Goal: Information Seeking & Learning: Learn about a topic

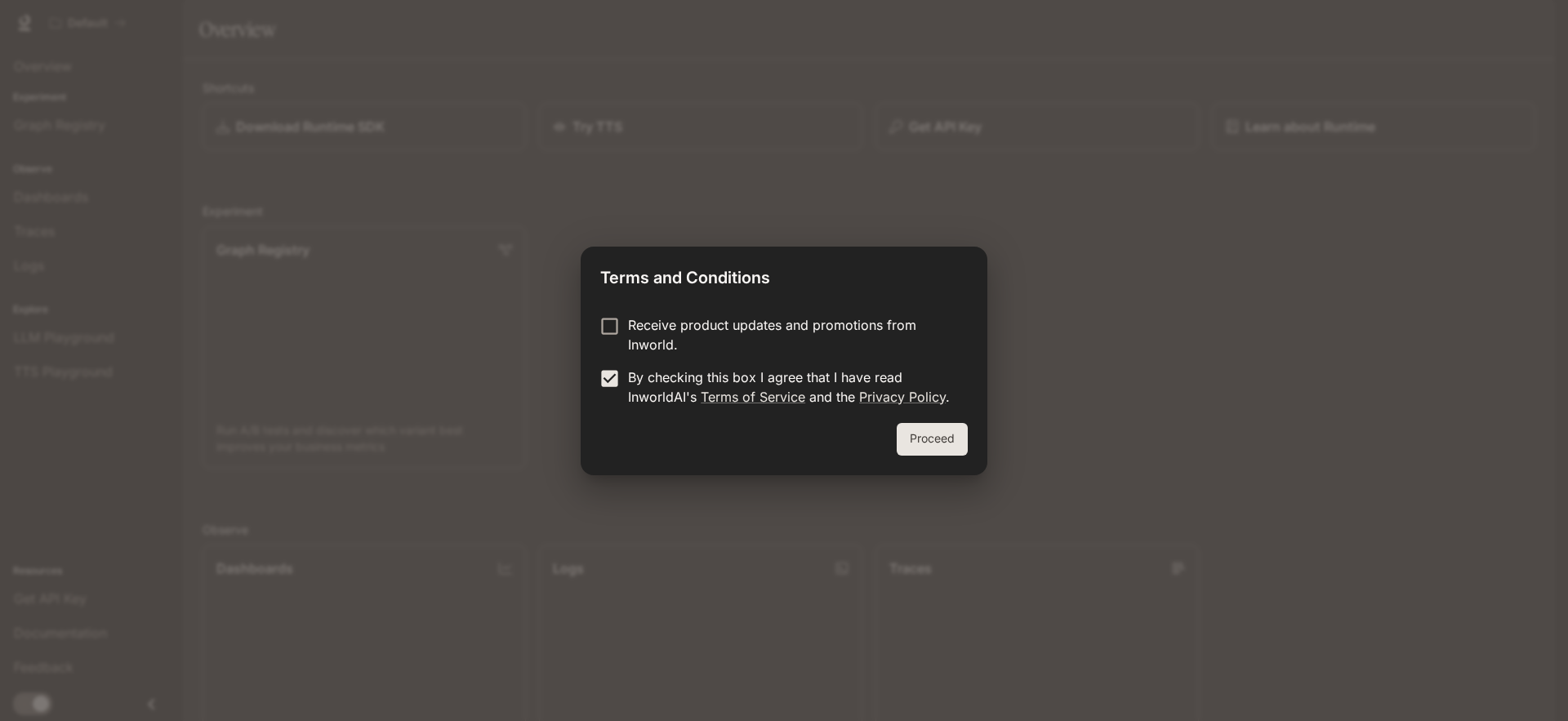
click at [957, 446] on button "Proceed" at bounding box center [932, 440] width 72 height 32
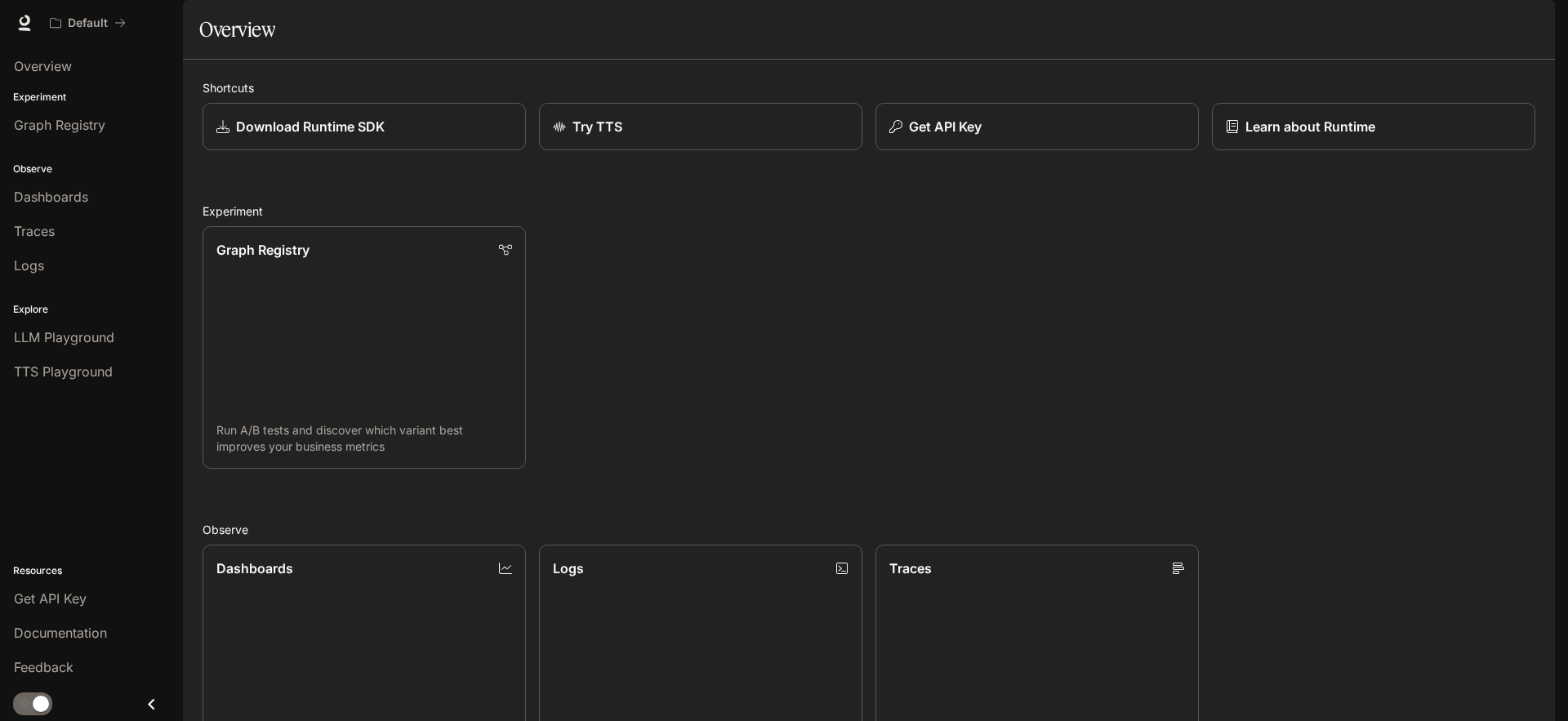
click at [1533, 24] on icon "button" at bounding box center [1533, 23] width 13 height 13
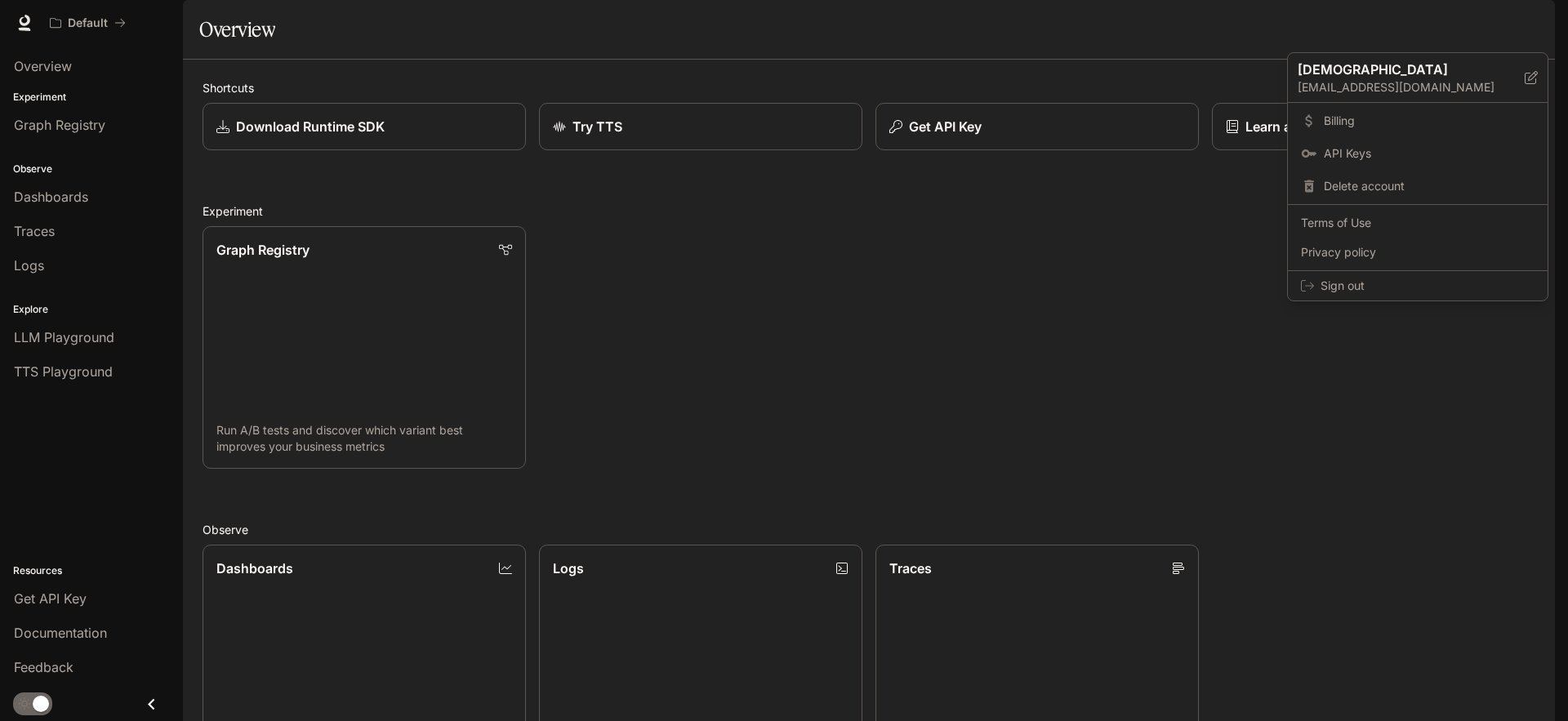
drag, startPoint x: 1050, startPoint y: 347, endPoint x: 1017, endPoint y: 346, distance: 33.0
click at [1049, 348] on div at bounding box center [784, 360] width 1568 height 721
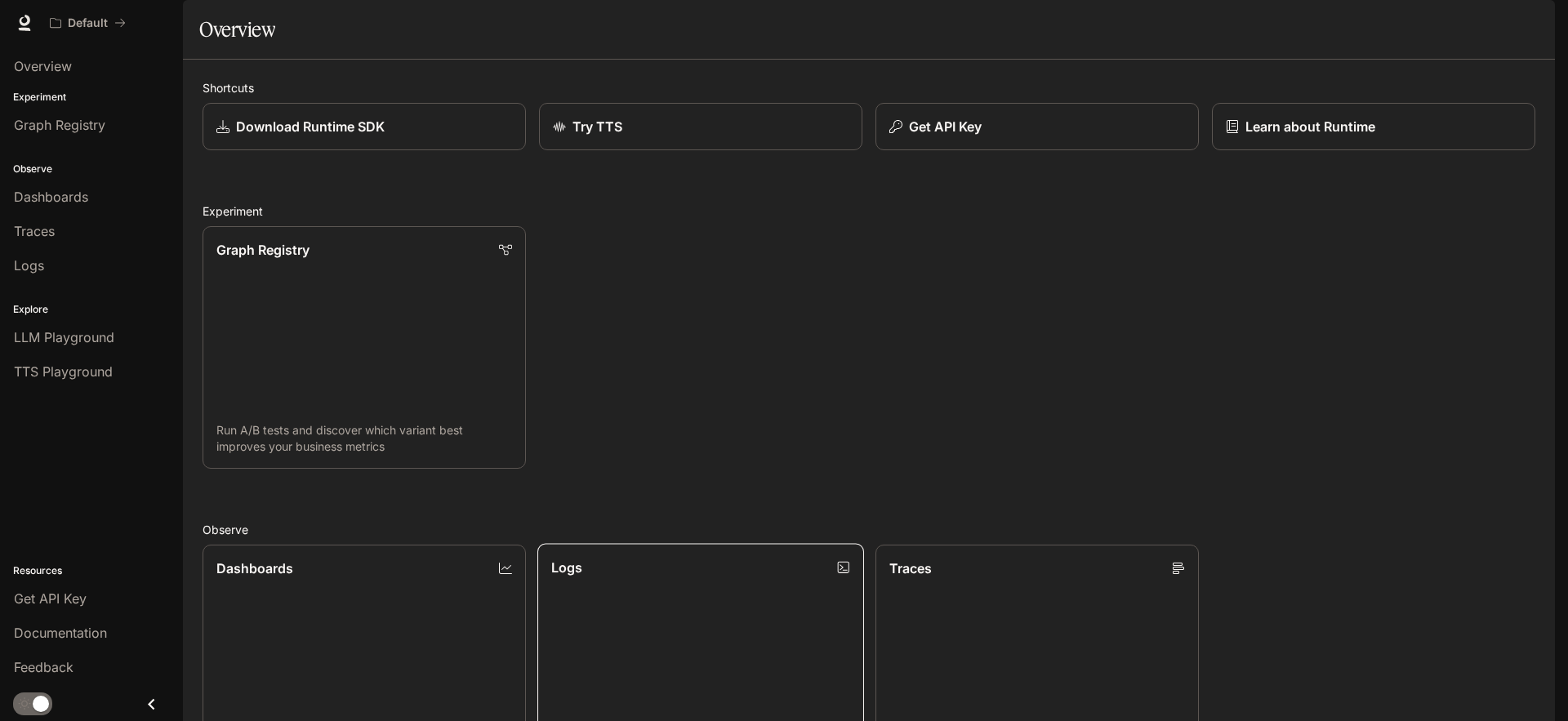
scroll to position [99, 0]
click at [75, 333] on span "LLM Playground" at bounding box center [64, 337] width 100 height 20
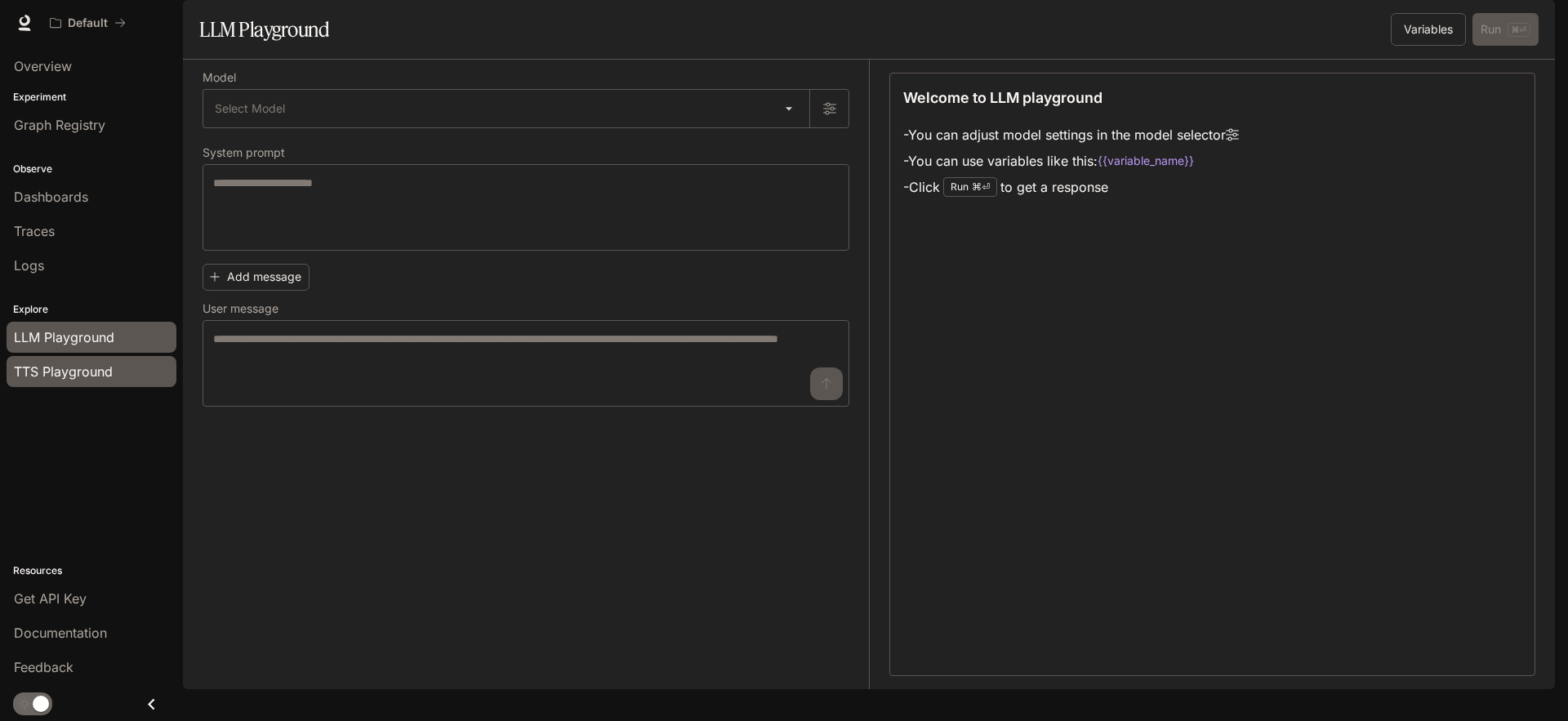
click at [73, 370] on span "TTS Playground" at bounding box center [64, 371] width 99 height 20
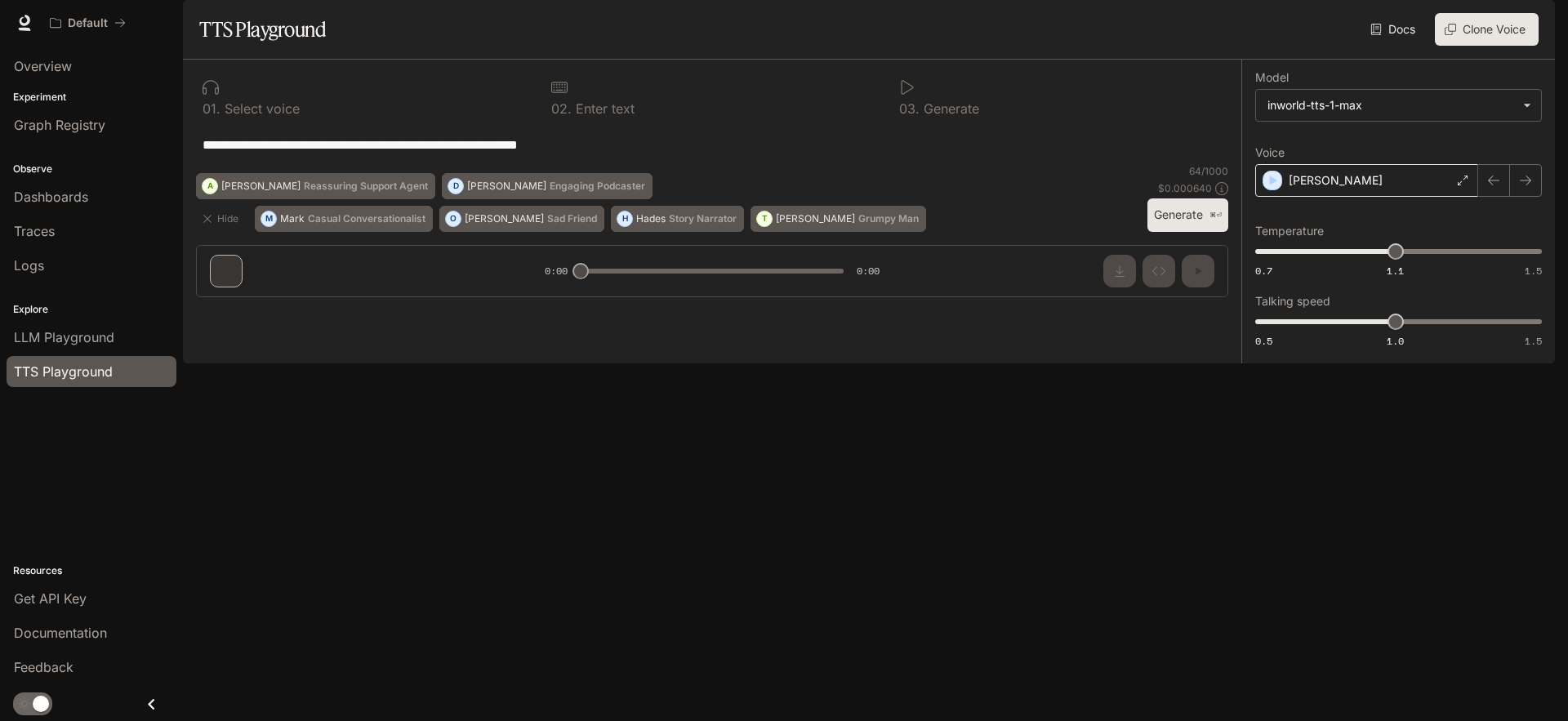
click at [1337, 196] on div "[PERSON_NAME]" at bounding box center [1367, 180] width 223 height 32
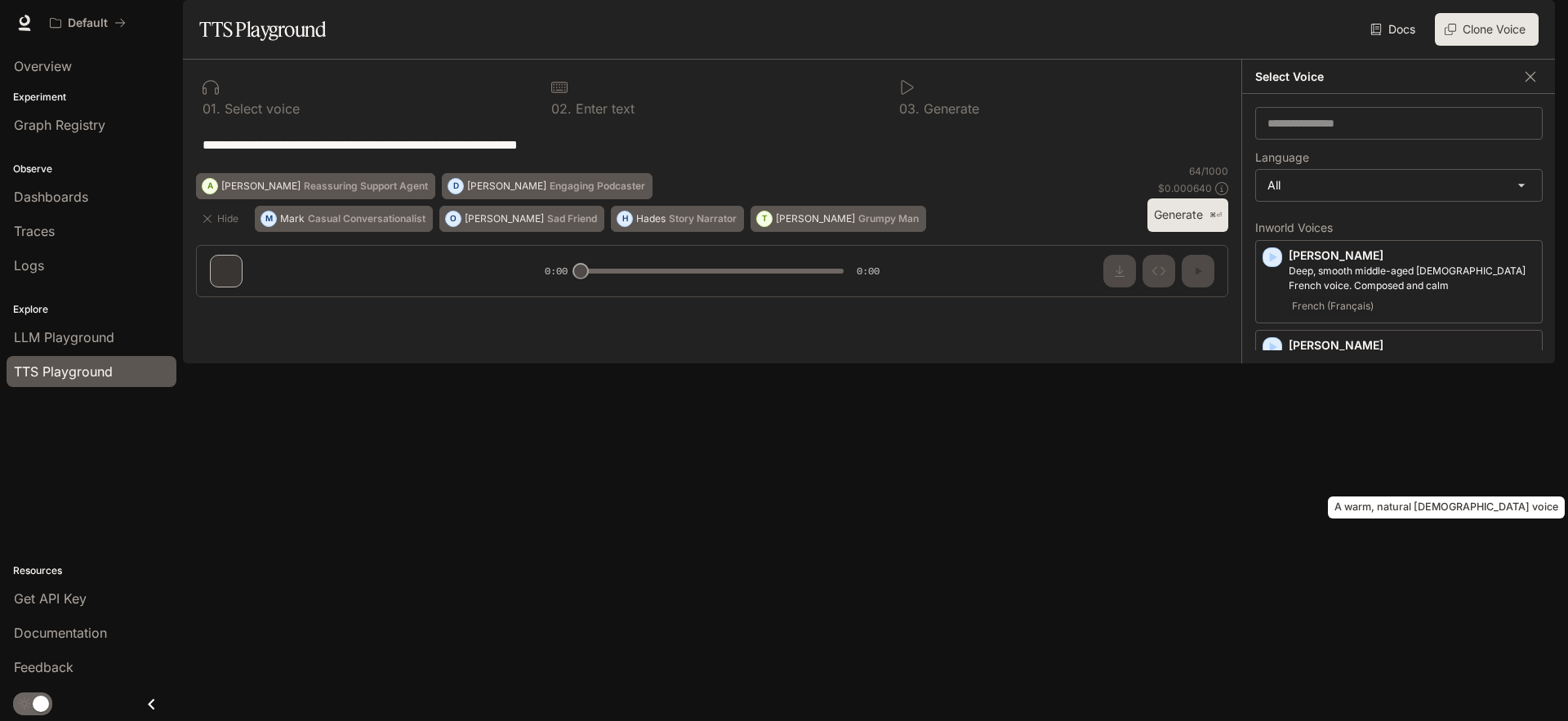
scroll to position [35, 0]
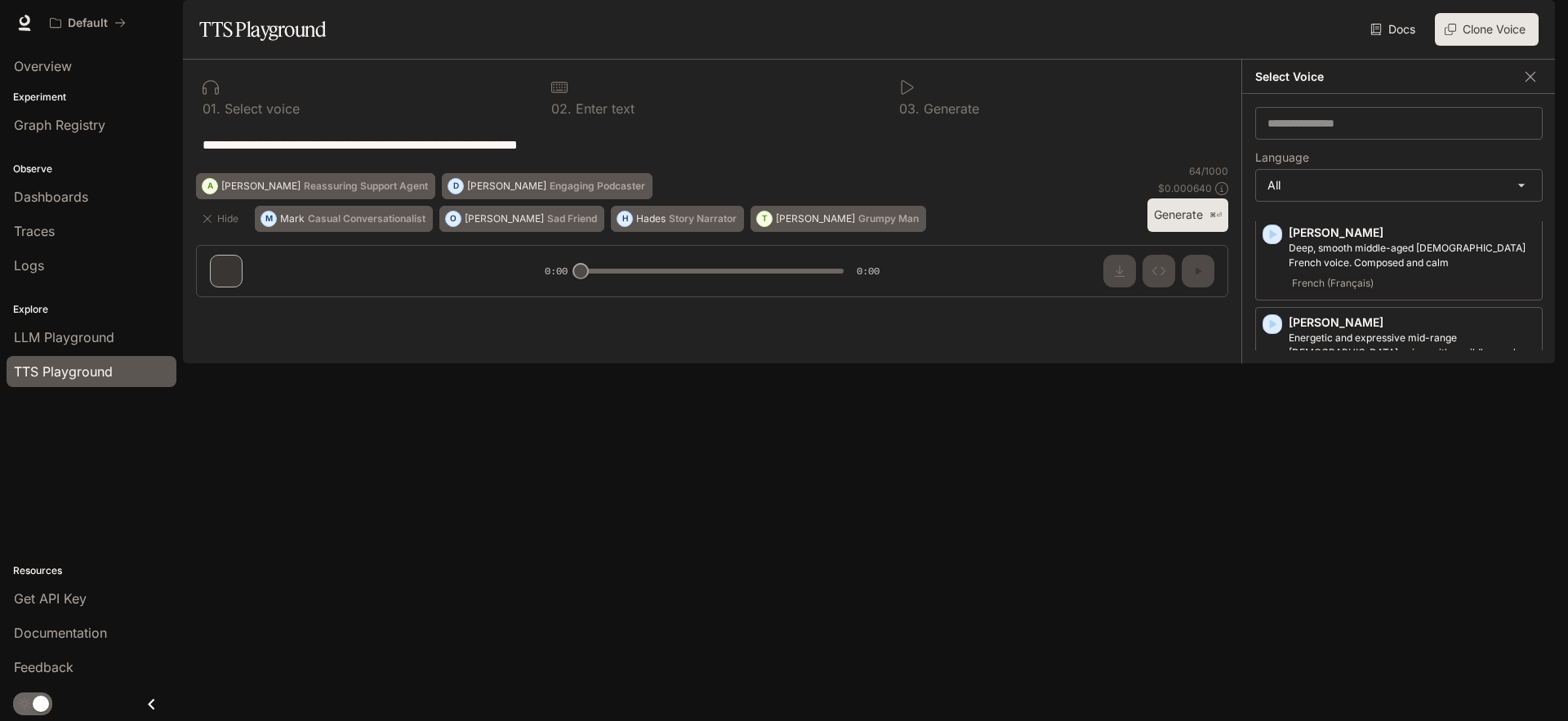
click at [1286, 464] on div "[PERSON_NAME] A warm, natural [DEMOGRAPHIC_DATA] voice English" at bounding box center [1398, 431] width 287 height 69
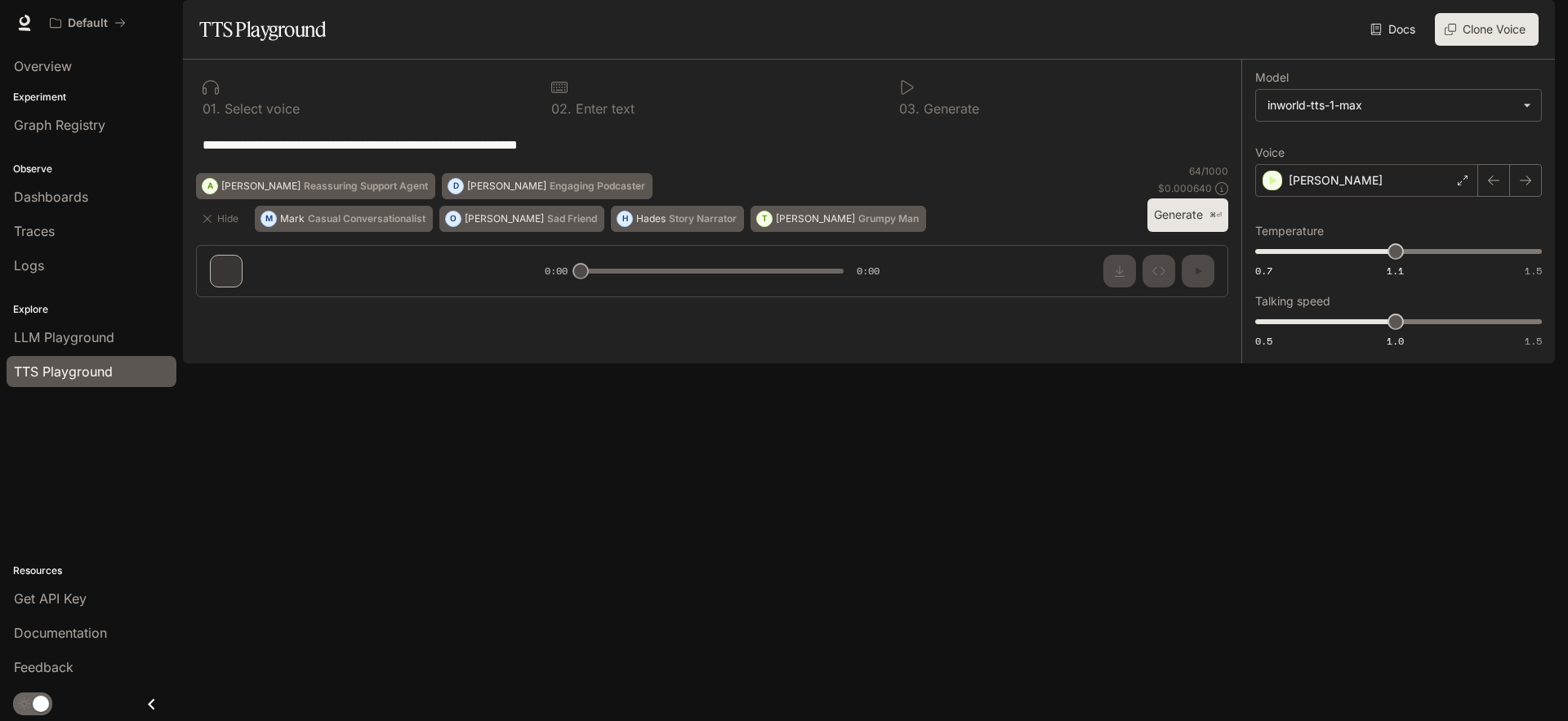
click at [225, 310] on div "**********" at bounding box center [712, 185] width 1059 height 251
click at [54, 123] on span "Graph Registry" at bounding box center [60, 125] width 92 height 20
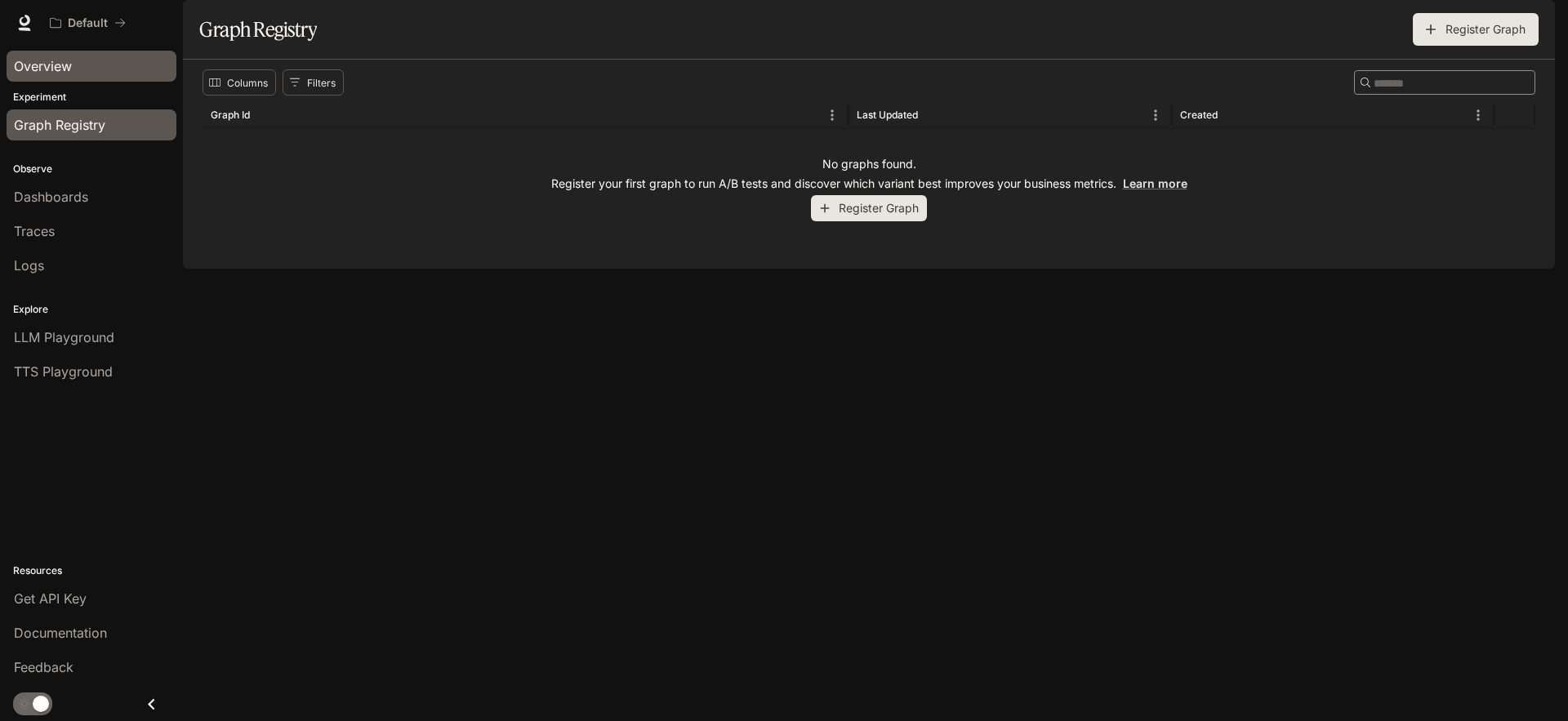
click at [61, 61] on span "Overview" at bounding box center [43, 66] width 58 height 20
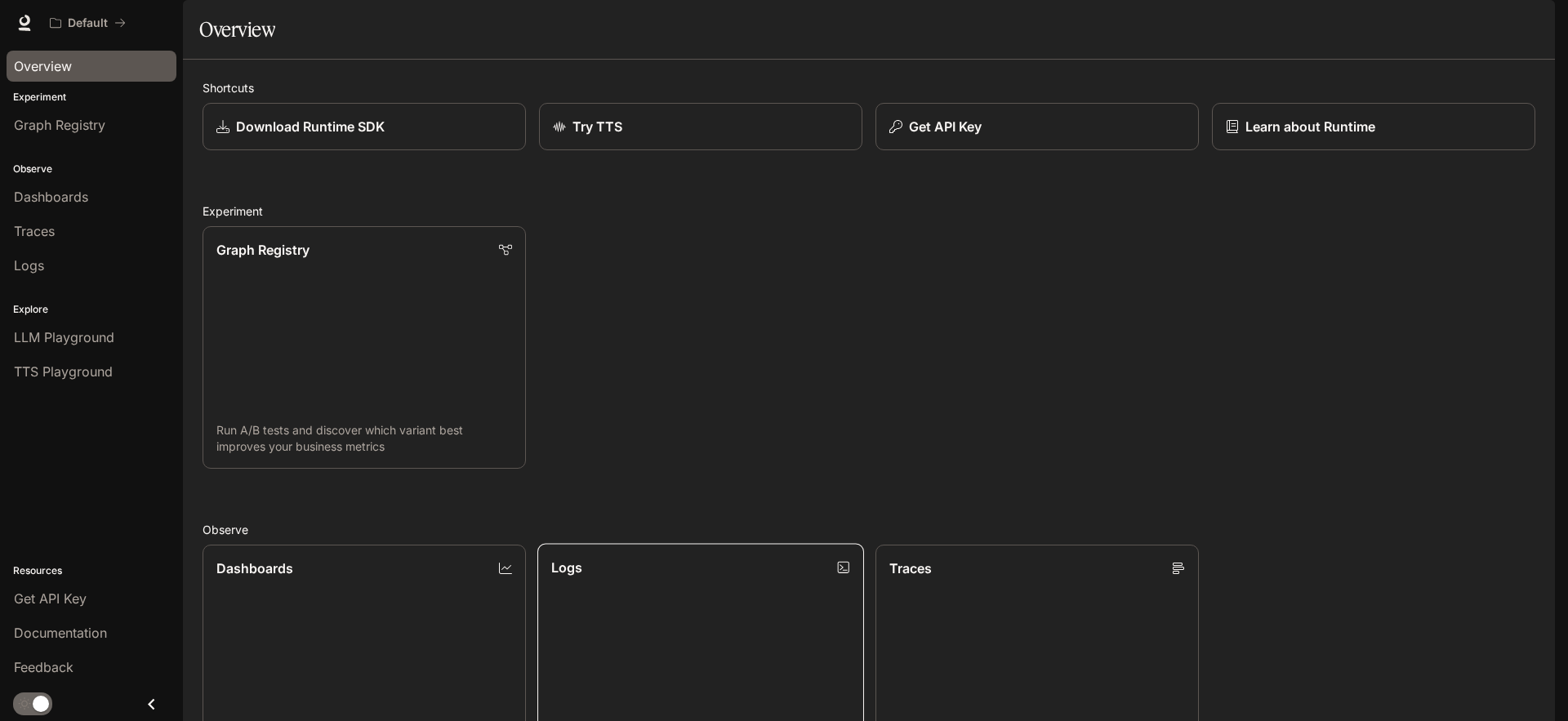
scroll to position [458, 0]
click at [64, 639] on span "Documentation" at bounding box center [61, 632] width 93 height 20
